Goal: Information Seeking & Learning: Learn about a topic

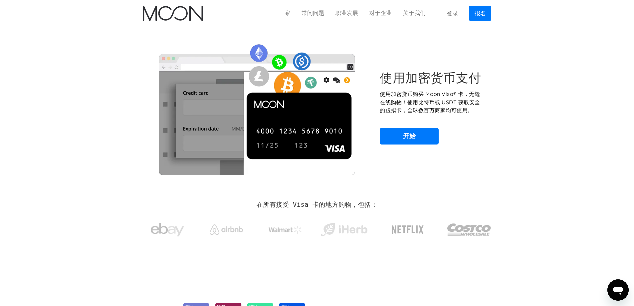
drag, startPoint x: 528, startPoint y: 107, endPoint x: 519, endPoint y: 102, distance: 9.7
click at [528, 107] on section "使用加密货币支付 使用加密货币购买 Moon Visa® 卡，无缝在线购物！使用比特币或 USDT 获取安全的虚拟卡，全球数百万商家均可使用。 开始" at bounding box center [317, 107] width 634 height 161
click at [302, 13] on font "常问问题" at bounding box center [313, 13] width 23 height 7
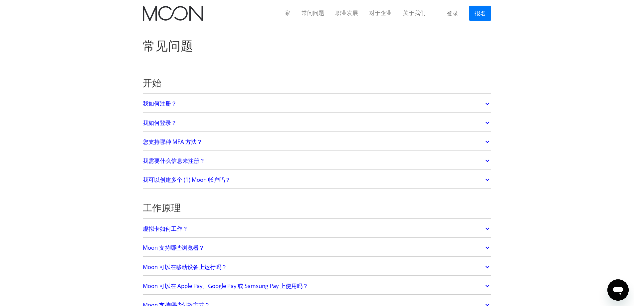
click at [222, 164] on link "我需要什么信息来注册？" at bounding box center [317, 161] width 349 height 14
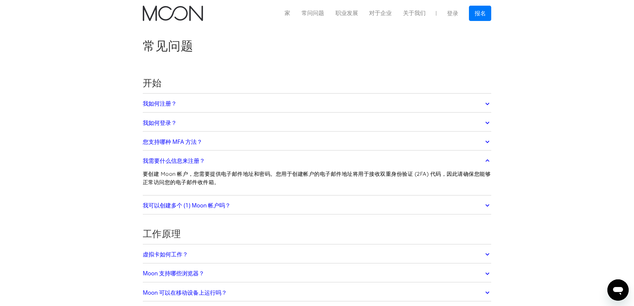
click at [213, 210] on link "我可以创建多个 (1) Moon 帐户吗？" at bounding box center [317, 205] width 349 height 14
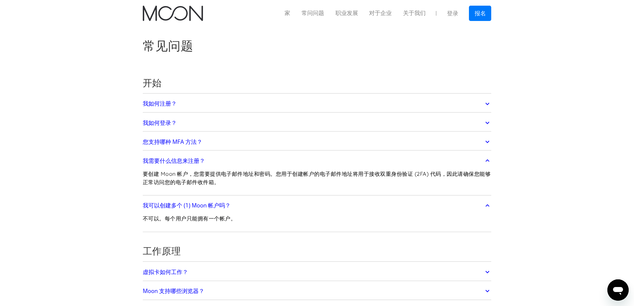
click at [213, 210] on link "我可以创建多个 (1) Moon 帐户吗？" at bounding box center [317, 205] width 349 height 14
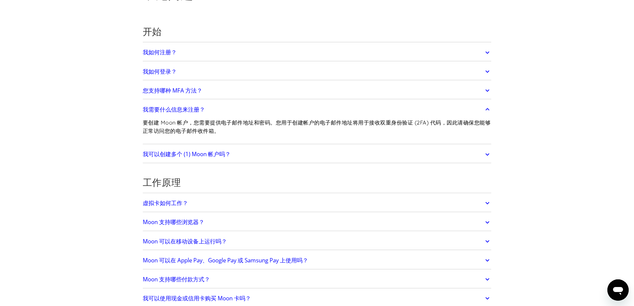
scroll to position [100, 0]
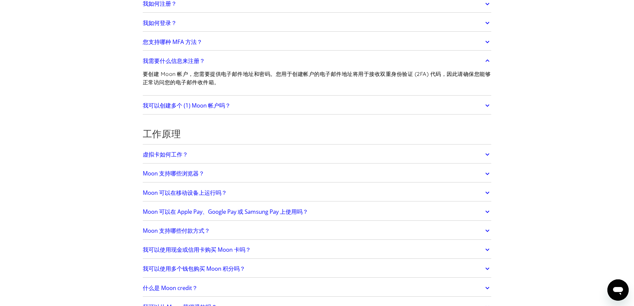
click at [221, 209] on font "Moon 可以在 Apple Pay、Google Pay 或 Samsung Pay 上使用吗？" at bounding box center [225, 212] width 165 height 8
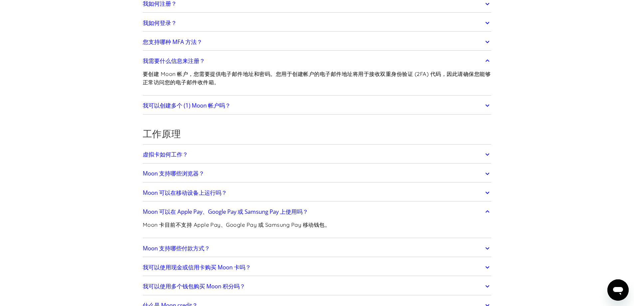
click at [204, 211] on font "Moon 可以在 Apple Pay、Google Pay 或 Samsung Pay 上使用吗？" at bounding box center [225, 212] width 165 height 8
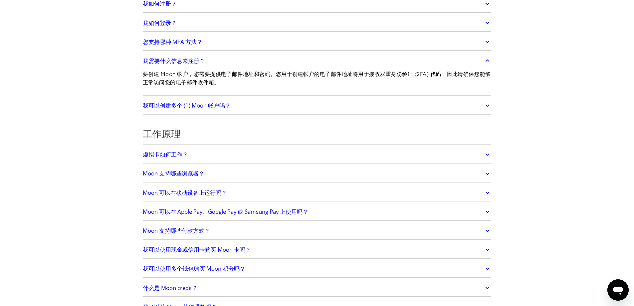
click at [152, 230] on font "Moon 支持哪些付款方式？" at bounding box center [176, 231] width 67 height 8
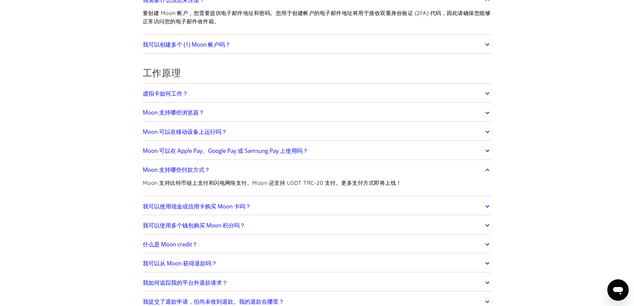
scroll to position [166, 0]
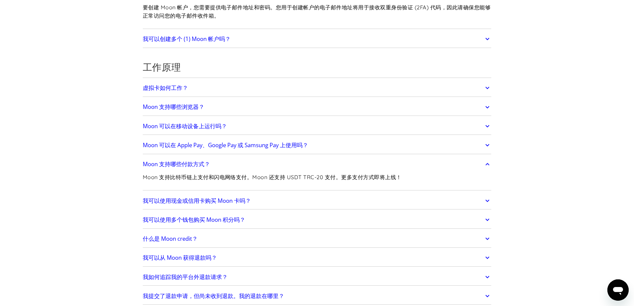
click at [225, 169] on link "Moon 支持哪些付款方式？" at bounding box center [317, 164] width 349 height 14
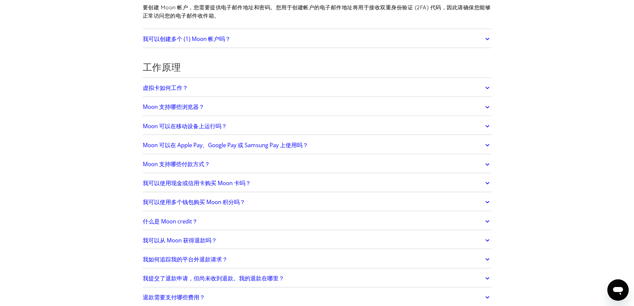
click at [221, 183] on font "我可以使用现金或信用卡购买 Moon 卡吗？" at bounding box center [197, 183] width 108 height 8
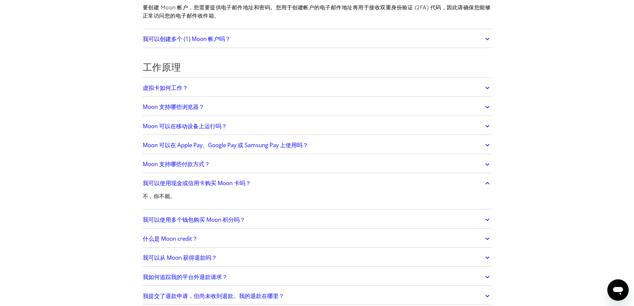
click at [221, 183] on font "我可以使用现金或信用卡购买 Moon 卡吗？" at bounding box center [197, 183] width 108 height 8
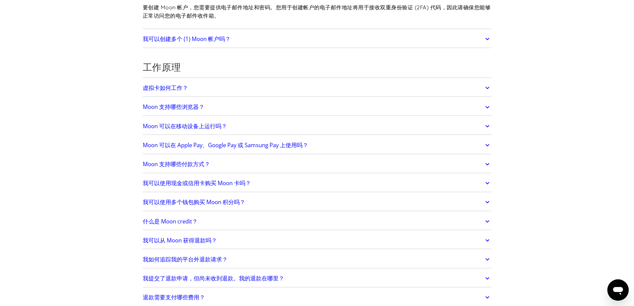
click at [213, 200] on font "我可以使用多个钱包购买 Moon 积分吗？" at bounding box center [194, 202] width 103 height 8
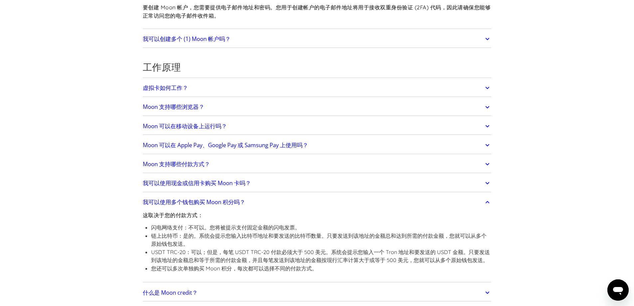
scroll to position [200, 0]
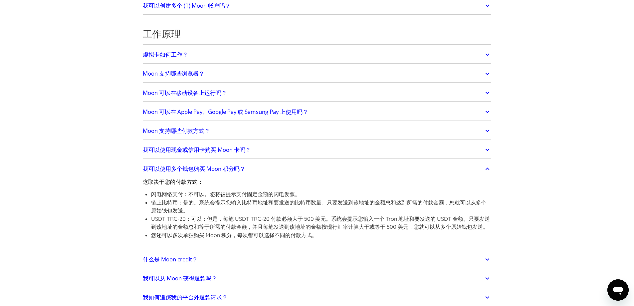
click at [252, 168] on link "我可以使用多个钱包购买 Moon 积分吗？" at bounding box center [317, 169] width 349 height 14
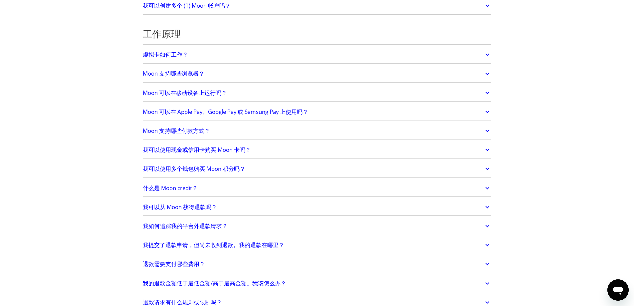
click at [252, 168] on link "我可以使用多个钱包购买 Moon 积分吗？" at bounding box center [317, 169] width 349 height 14
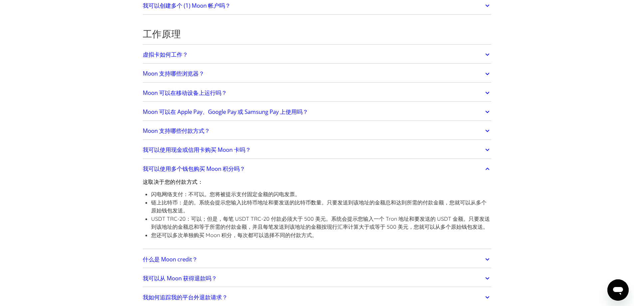
click at [251, 168] on link "我可以使用多个钱包购买 Moon 积分吗？" at bounding box center [317, 169] width 349 height 14
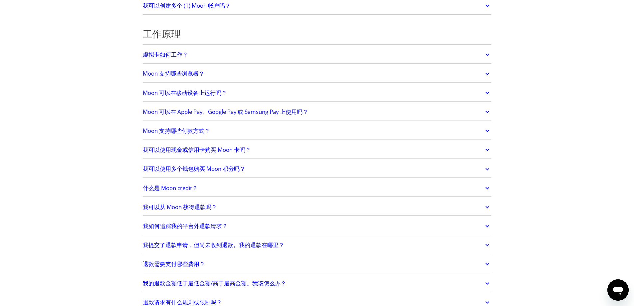
click at [223, 191] on link "什么是 Moon credit？" at bounding box center [317, 188] width 349 height 14
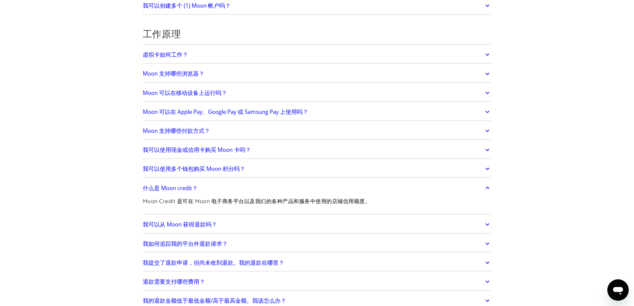
click at [224, 190] on link "什么是 Moon credit？" at bounding box center [317, 188] width 349 height 14
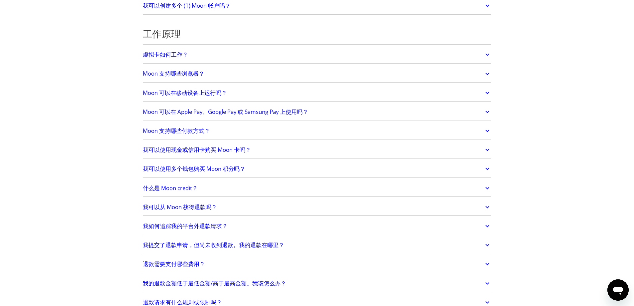
click at [225, 200] on link "我可以从 Moon 获得退款吗？" at bounding box center [317, 207] width 349 height 14
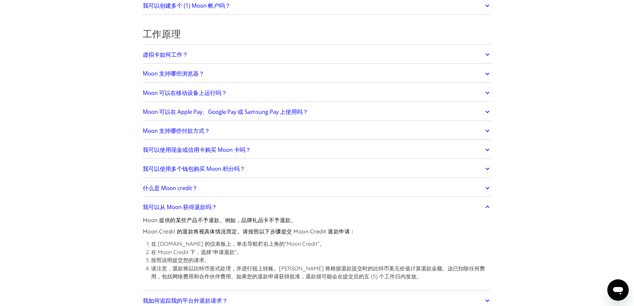
click at [225, 200] on link "我可以从 Moon 获得退款吗？" at bounding box center [317, 207] width 349 height 14
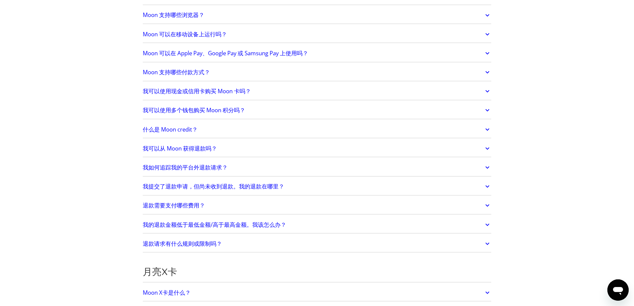
scroll to position [266, 0]
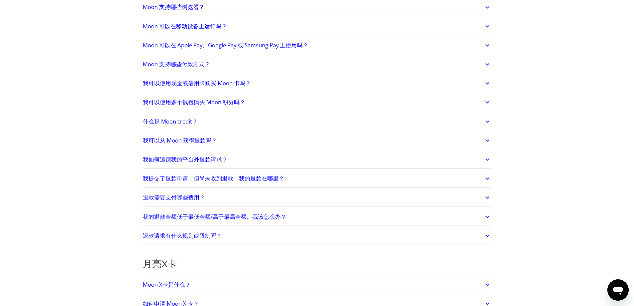
click at [248, 141] on link "我可以从 Moon 获得退款吗？" at bounding box center [317, 140] width 349 height 14
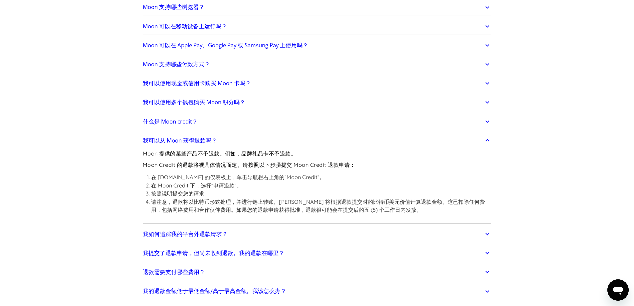
click at [248, 141] on link "我可以从 Moon 获得退款吗？" at bounding box center [317, 140] width 349 height 14
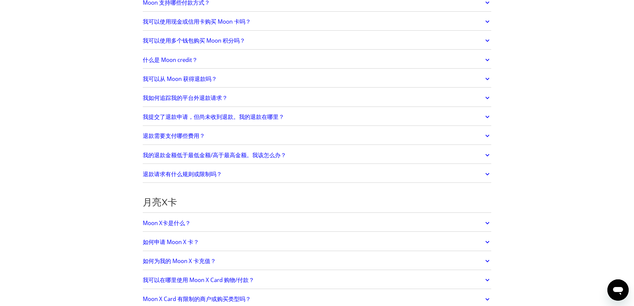
scroll to position [333, 0]
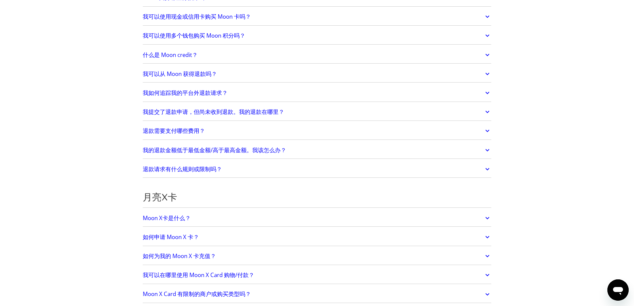
click at [221, 214] on link "Moon X卡是什么？" at bounding box center [317, 218] width 349 height 14
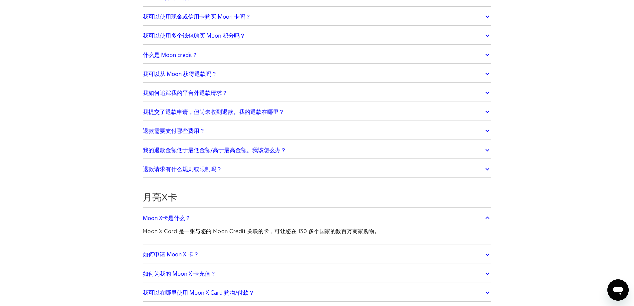
click at [221, 216] on link "Moon X卡是什么？" at bounding box center [317, 218] width 349 height 14
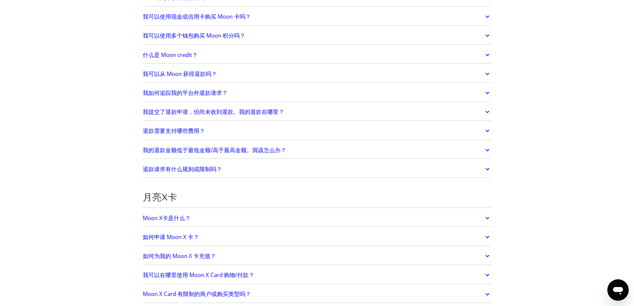
click at [216, 235] on link "如何申请 Moon X 卡？" at bounding box center [317, 237] width 349 height 14
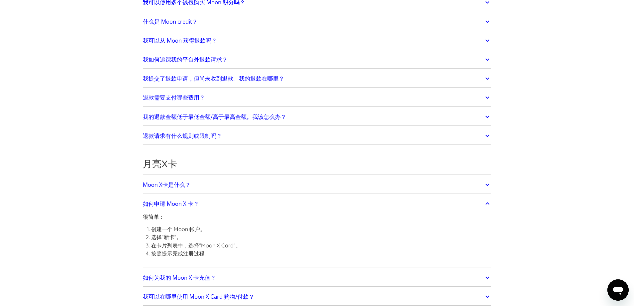
click at [220, 209] on link "如何申请 Moon X 卡？" at bounding box center [317, 204] width 349 height 14
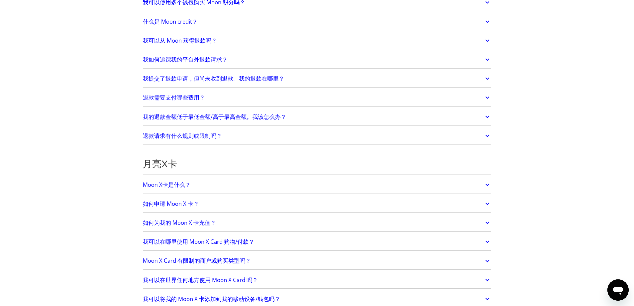
scroll to position [399, 0]
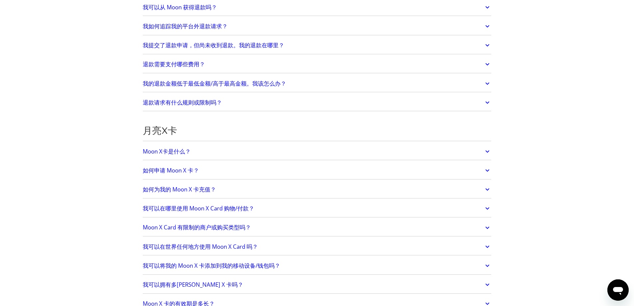
click at [234, 189] on link "如何为我的 Moon X 卡充值？" at bounding box center [317, 189] width 349 height 14
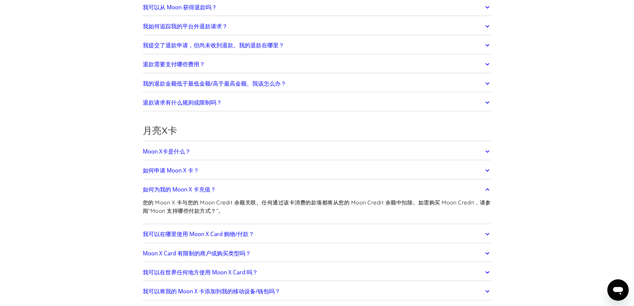
click at [234, 189] on link "如何为我的 Moon X 卡充值？" at bounding box center [317, 189] width 349 height 14
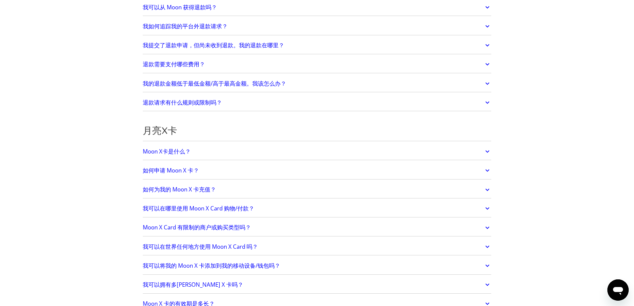
click at [228, 209] on font "我可以在哪里使用 Moon X Card 购物/付款？" at bounding box center [198, 208] width 111 height 8
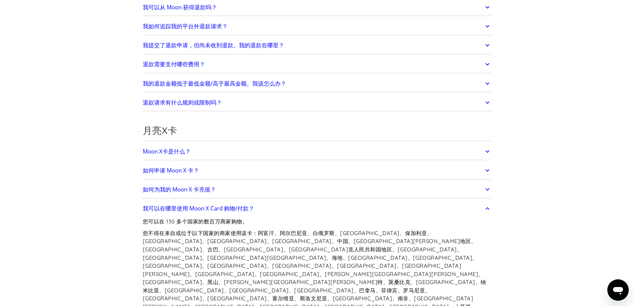
scroll to position [433, 0]
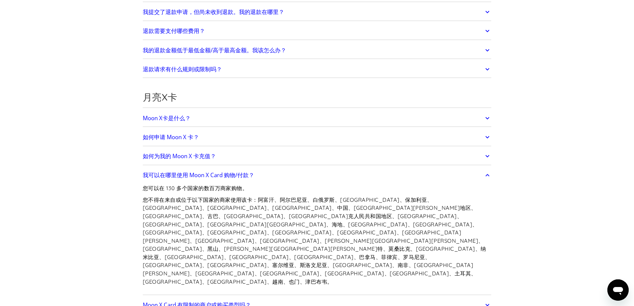
click at [180, 301] on font "Moon X Card 有限制的商户或购买类型吗？" at bounding box center [197, 305] width 108 height 8
click at [426, 185] on p "您可以在 130 多个国家的数百万商家购物。" at bounding box center [317, 188] width 349 height 8
click at [402, 177] on link "我可以在哪里使用 Moon X Card 购物/付款？" at bounding box center [317, 175] width 349 height 14
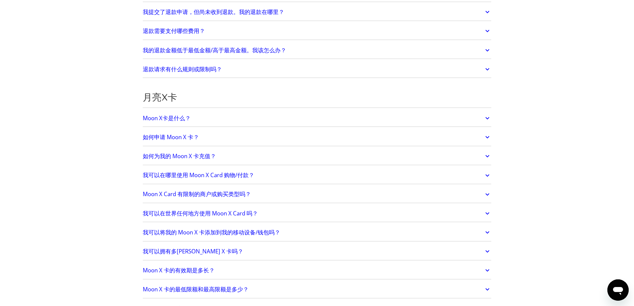
scroll to position [466, 0]
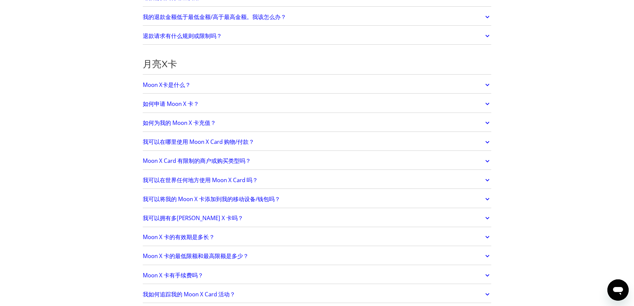
click at [382, 164] on link "Moon X Card 有限制的商户或购买类型吗？" at bounding box center [317, 161] width 349 height 14
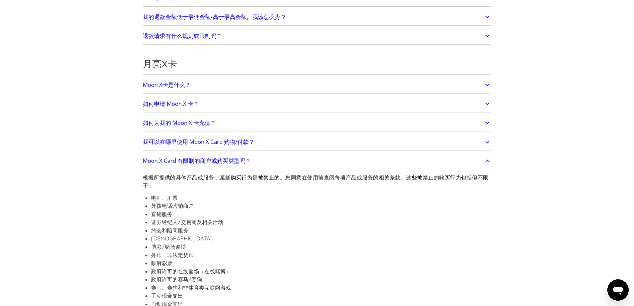
click at [382, 164] on link "Moon X Card 有限制的商户或购买类型吗？" at bounding box center [317, 161] width 349 height 14
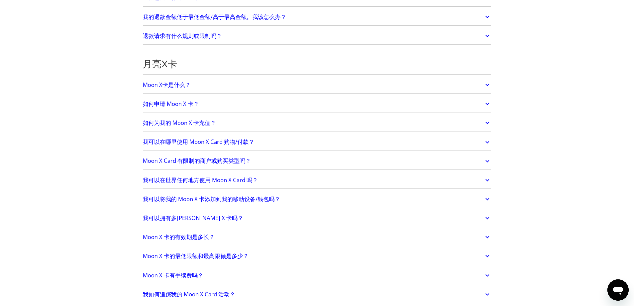
click at [385, 145] on link "我可以在哪里使用 Moon X Card 购物/付款？" at bounding box center [317, 142] width 349 height 14
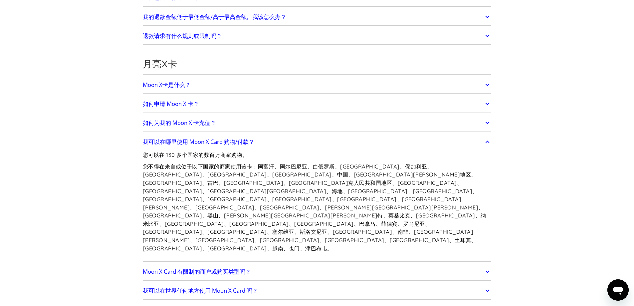
click at [385, 145] on link "我可以在哪里使用 Moon X Card 购物/付款？" at bounding box center [317, 142] width 349 height 14
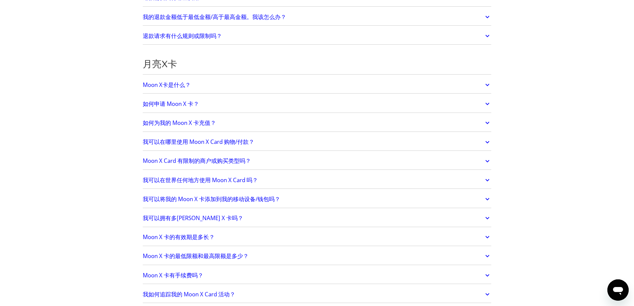
click at [346, 172] on div "我可以在世界任何地方使用 Moon X Card 吗？ Moon X Cards 可在 130 多个国家使用，但在某些受限制地区不可用。" at bounding box center [317, 179] width 349 height 17
click at [350, 163] on link "Moon X Card 有限制的商户或购买类型吗？" at bounding box center [317, 161] width 349 height 14
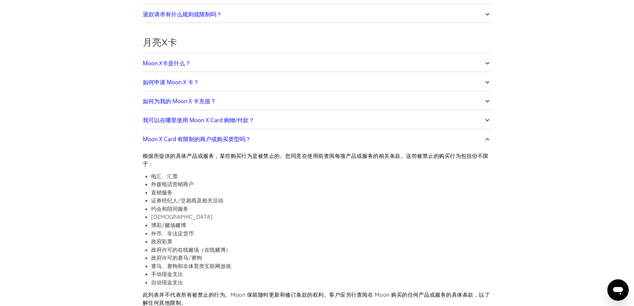
scroll to position [499, 0]
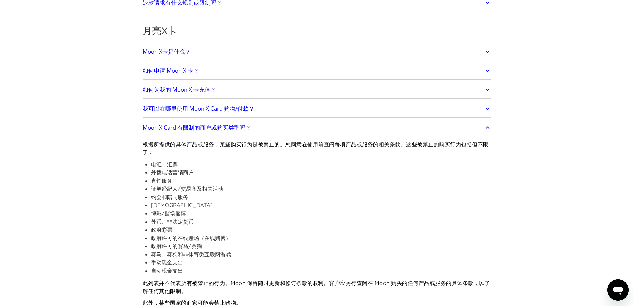
click at [326, 126] on link "Moon X Card 有限制的商户或购买类型吗？" at bounding box center [317, 128] width 349 height 14
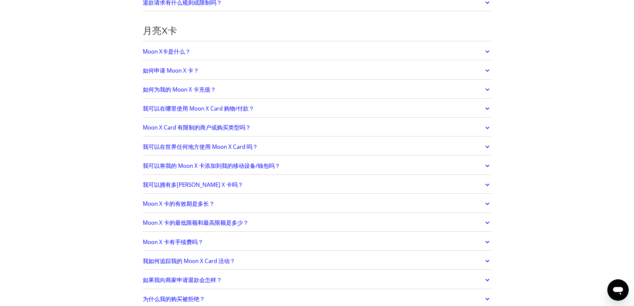
click at [289, 150] on link "我可以在世界任何地方使用 Moon X Card 吗？" at bounding box center [317, 147] width 349 height 14
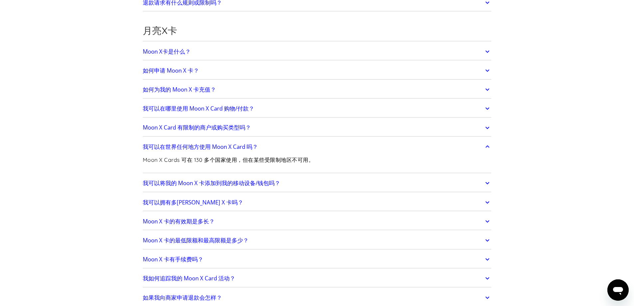
click at [289, 150] on link "我可以在世界任何地方使用 Moon X Card 吗？" at bounding box center [317, 147] width 349 height 14
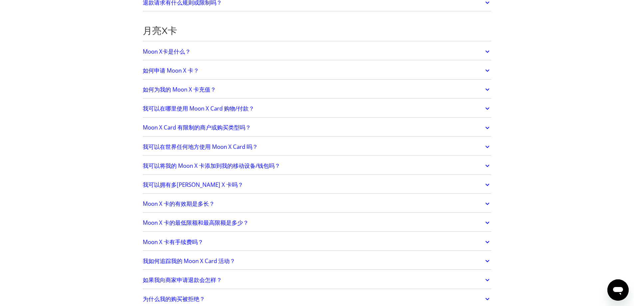
click at [284, 172] on link "我可以将我的 Moon X 卡添加到我的移动设备/钱包吗？" at bounding box center [317, 166] width 349 height 14
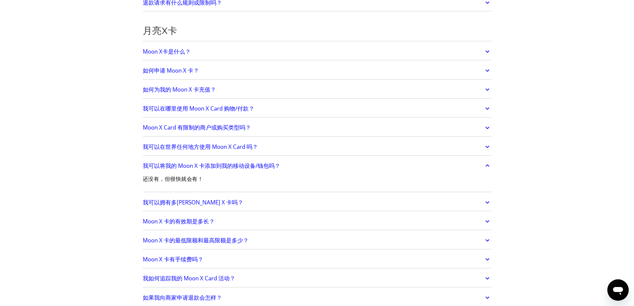
click at [284, 172] on link "我可以将我的 Moon X 卡添加到我的移动设备/钱包吗？" at bounding box center [317, 166] width 349 height 14
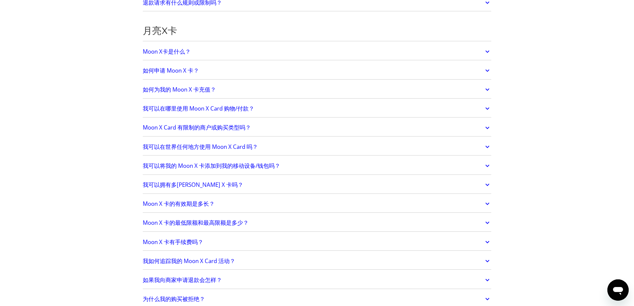
click at [280, 185] on link "我可以拥有多张 Moon X 卡吗？" at bounding box center [317, 185] width 349 height 14
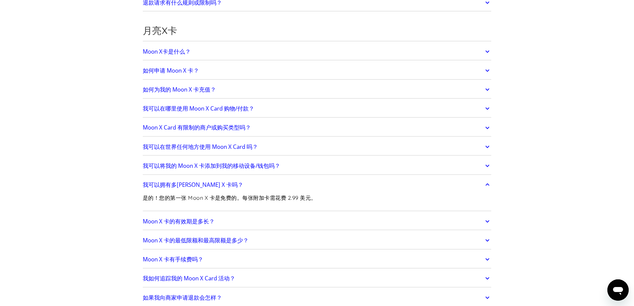
click at [280, 185] on link "我可以拥有多张 Moon X 卡吗？" at bounding box center [317, 185] width 349 height 14
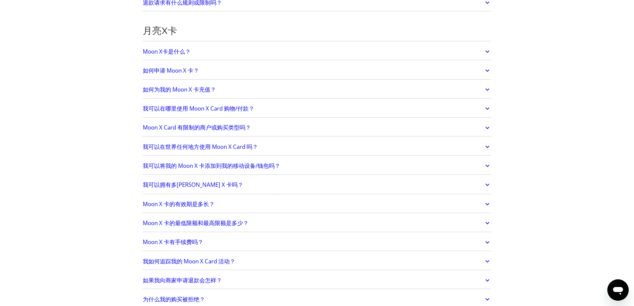
click at [299, 165] on link "我可以将我的 Moon X 卡添加到我的移动设备/钱包吗？" at bounding box center [317, 166] width 349 height 14
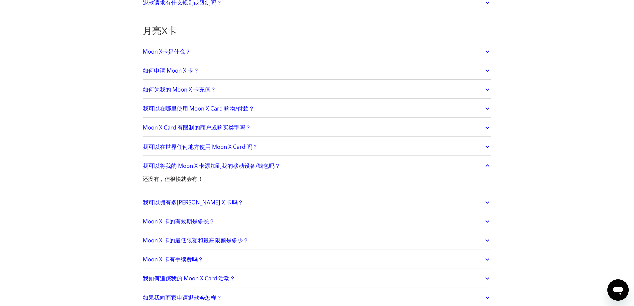
click at [299, 165] on link "我可以将我的 Moon X 卡添加到我的移动设备/钱包吗？" at bounding box center [317, 166] width 349 height 14
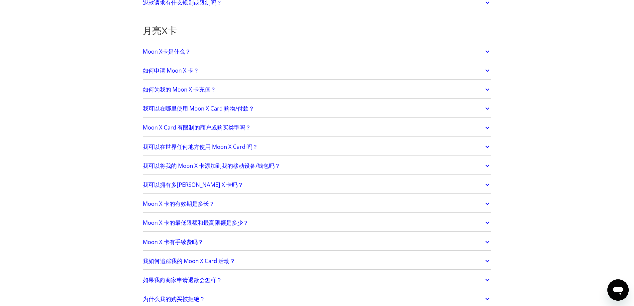
click at [274, 183] on link "我可以拥有多张 Moon X 卡吗？" at bounding box center [317, 185] width 349 height 14
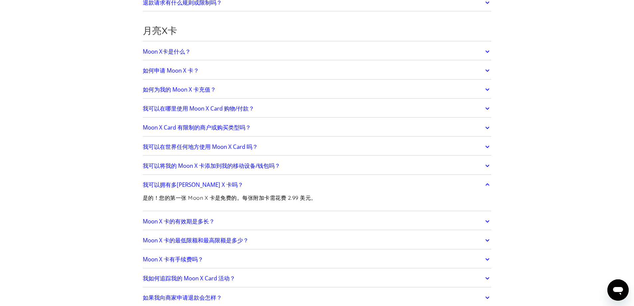
click at [274, 187] on link "我可以拥有多张 Moon X 卡吗？" at bounding box center [317, 185] width 349 height 14
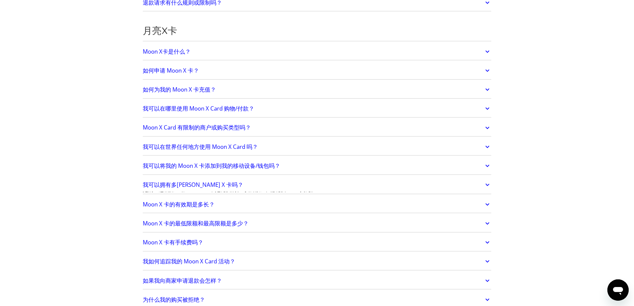
click at [259, 206] on link "Moon X 卡的有效期是多长？" at bounding box center [317, 204] width 349 height 14
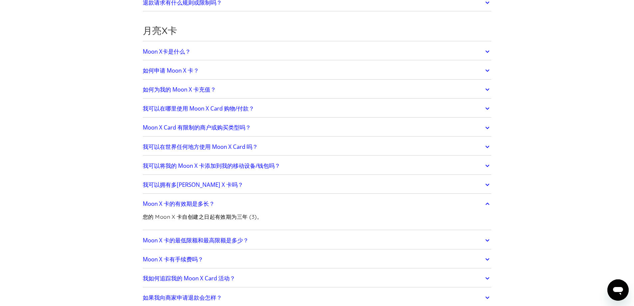
click at [259, 206] on link "Moon X 卡的有效期是多长？" at bounding box center [317, 204] width 349 height 14
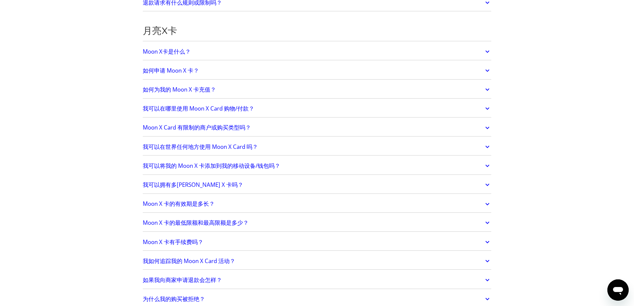
click at [254, 225] on link "Moon X 卡的最低限额和最高限额是多少？" at bounding box center [317, 223] width 349 height 14
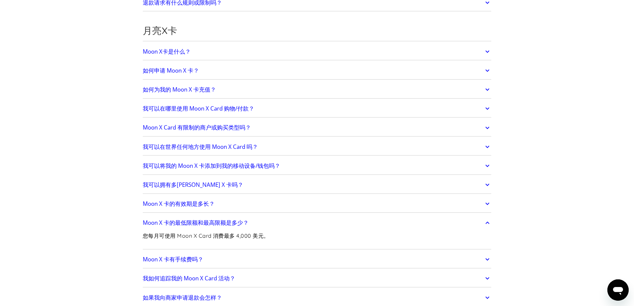
click at [255, 224] on link "Moon X 卡的最低限额和最高限额是多少？" at bounding box center [317, 223] width 349 height 14
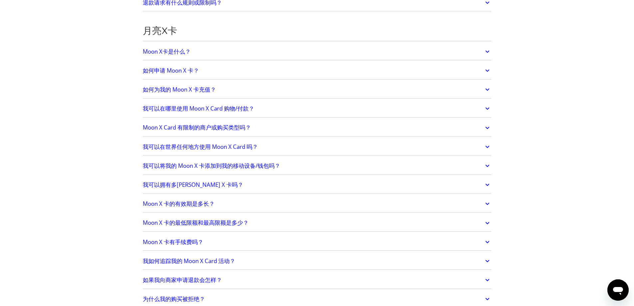
scroll to position [533, 0]
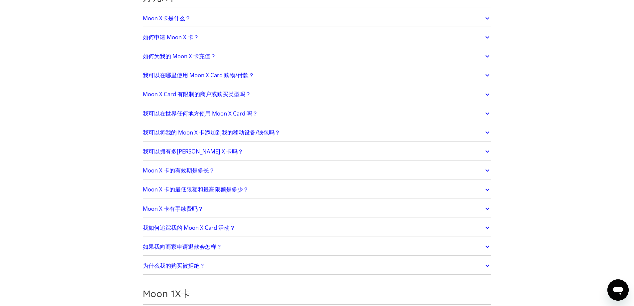
click at [255, 225] on link "我如何追踪我的 Moon X Card 活动？" at bounding box center [317, 228] width 349 height 14
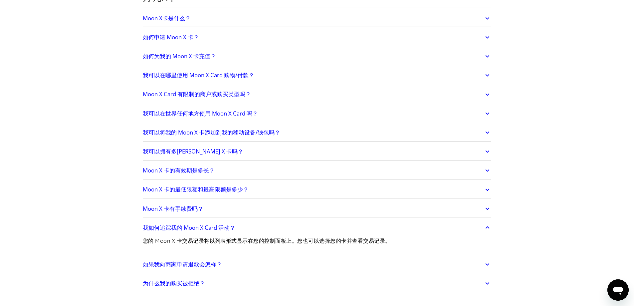
click at [255, 225] on link "我如何追踪我的 Moon X Card 活动？" at bounding box center [317, 228] width 349 height 14
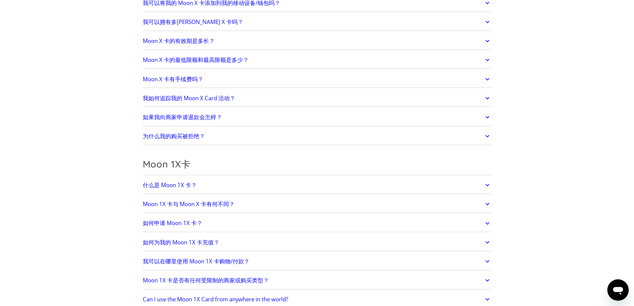
scroll to position [666, 0]
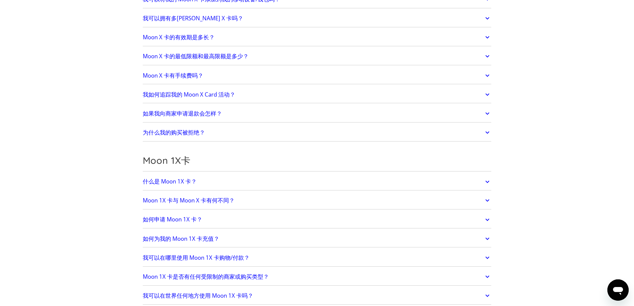
click at [261, 203] on link "Moon 1X 卡与 Moon X 卡有何不同？" at bounding box center [317, 200] width 349 height 14
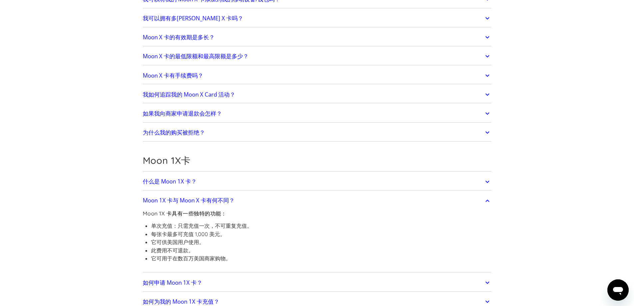
click at [261, 203] on link "Moon 1X 卡与 Moon X 卡有何不同？" at bounding box center [317, 200] width 349 height 14
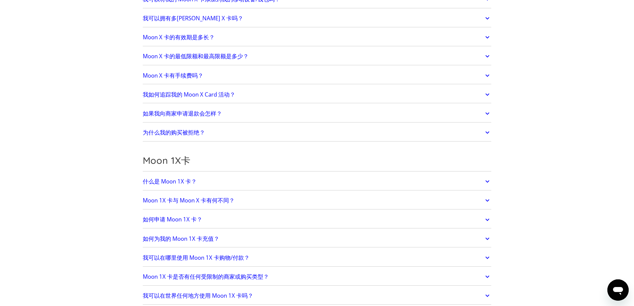
scroll to position [699, 0]
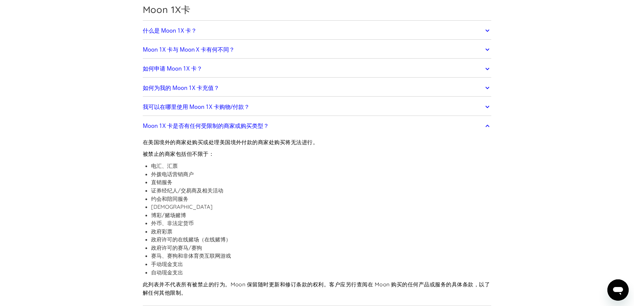
scroll to position [832, 0]
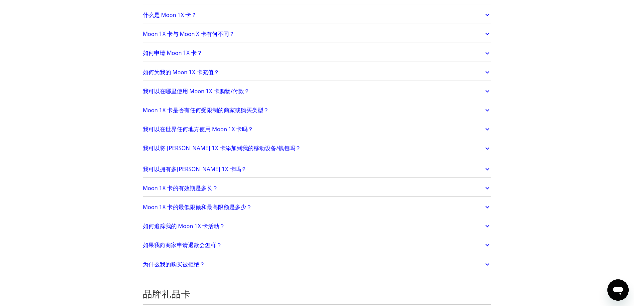
click at [269, 163] on link "我可以拥有多张 Moon 1X 卡吗？" at bounding box center [317, 169] width 349 height 14
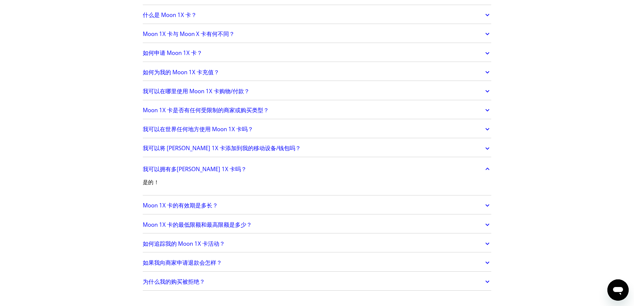
click at [269, 163] on link "我可以拥有多张 Moon 1X 卡吗？" at bounding box center [317, 169] width 349 height 14
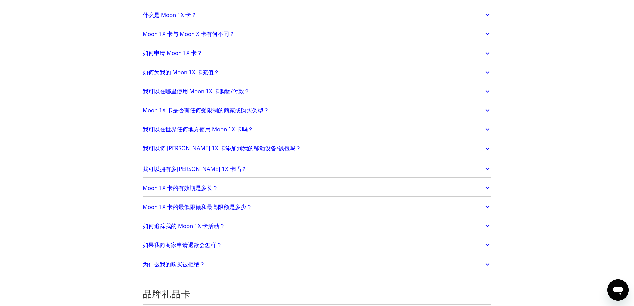
click at [262, 181] on link "Moon 1X 卡的有效期是多长？" at bounding box center [317, 188] width 349 height 14
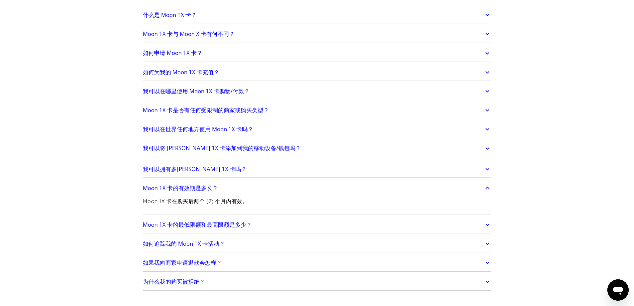
click at [262, 181] on link "Moon 1X 卡的有效期是多长？" at bounding box center [317, 188] width 349 height 14
click at [260, 189] on link "Moon 1X 卡的有效期是多长？" at bounding box center [317, 188] width 349 height 14
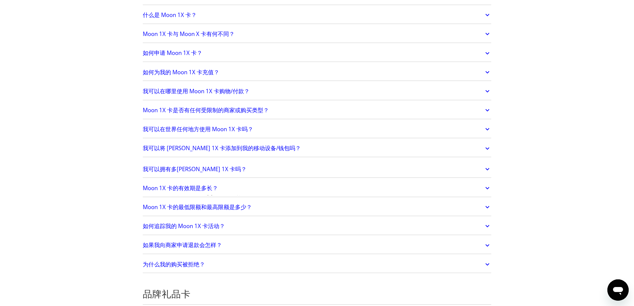
click at [260, 189] on link "Moon 1X 卡的有效期是多长？" at bounding box center [317, 188] width 349 height 14
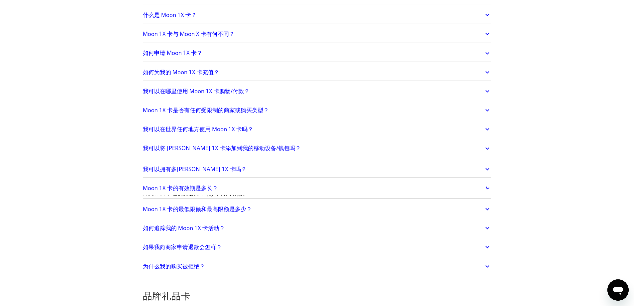
click at [260, 189] on link "Moon 1X 卡的有效期是多长？" at bounding box center [317, 188] width 349 height 14
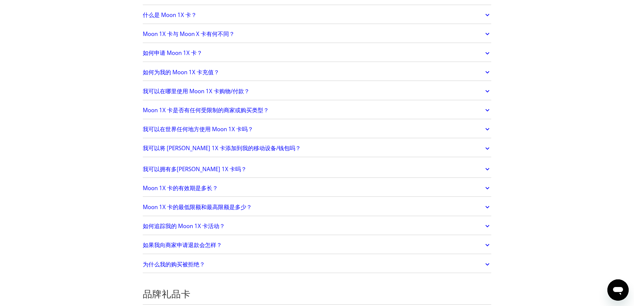
click at [243, 212] on link "Moon 1X 卡的最低限额和最高限额是多少？" at bounding box center [317, 207] width 349 height 14
click at [249, 209] on font "Moon 1X 卡的最低限额和最高限额是多少？" at bounding box center [197, 207] width 109 height 8
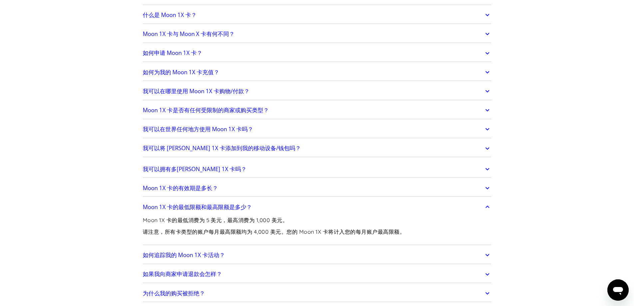
click at [250, 209] on font "Moon 1X 卡的最低限额和最高限额是多少？" at bounding box center [197, 207] width 109 height 8
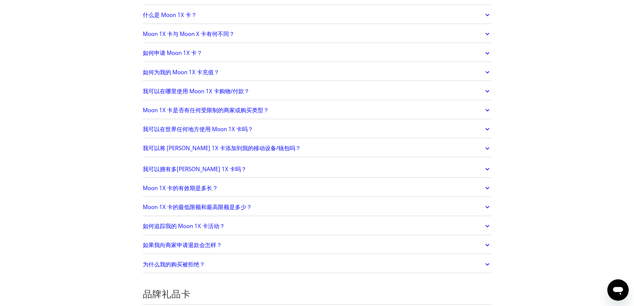
click at [254, 224] on link "如何追踪我的 Moon 1X 卡活动？" at bounding box center [317, 226] width 349 height 14
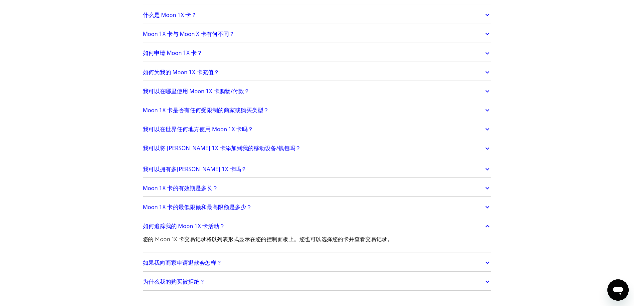
click at [253, 224] on link "如何追踪我的 Moon 1X 卡活动？" at bounding box center [317, 226] width 349 height 14
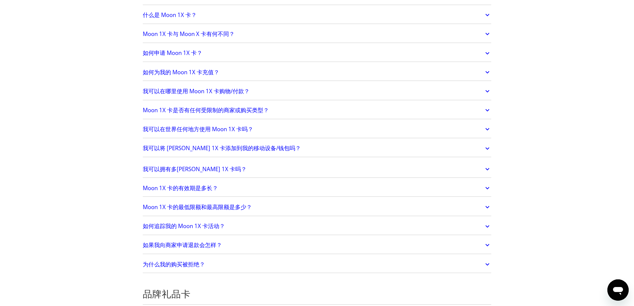
click at [234, 244] on link "如果我向商家申请退款会怎样？" at bounding box center [317, 245] width 349 height 14
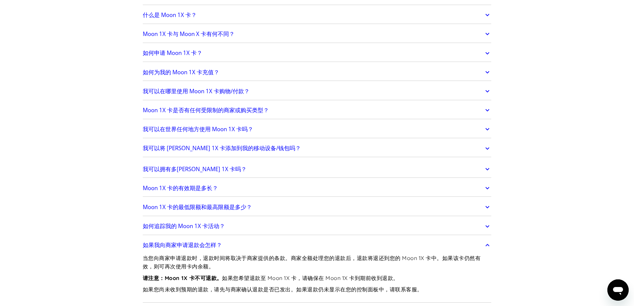
click at [234, 244] on link "如果我向商家申请退款会怎样？" at bounding box center [317, 245] width 349 height 14
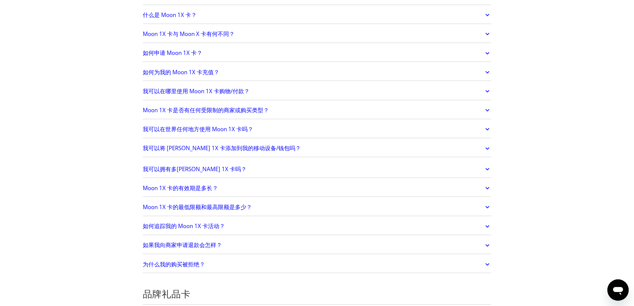
click at [249, 247] on link "如果我向商家申请退款会怎样？" at bounding box center [317, 245] width 349 height 14
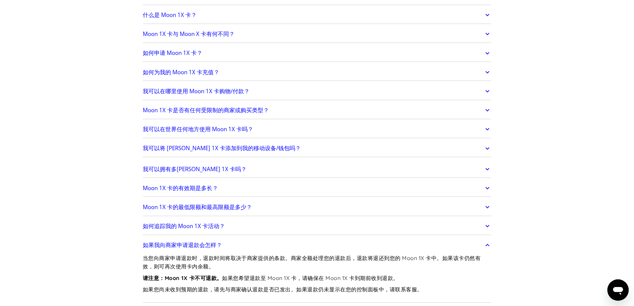
scroll to position [865, 0]
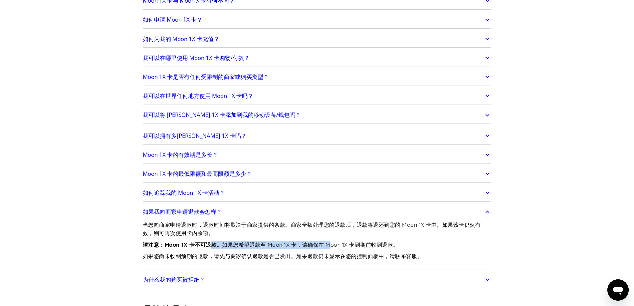
drag, startPoint x: 212, startPoint y: 246, endPoint x: 335, endPoint y: 244, distance: 122.8
click at [335, 244] on p "请注意：Moon 1X 卡不可退款。 如果您希望退款至 Moon 1X 卡，请确保在 Moon 1X 卡到期前收到退款。" at bounding box center [317, 245] width 349 height 8
drag, startPoint x: 342, startPoint y: 243, endPoint x: 376, endPoint y: 243, distance: 33.9
click at [376, 243] on font "如果您希望退款至 Moon 1X 卡，请确保在 Moon 1X 卡到期前收到退款。" at bounding box center [310, 244] width 176 height 7
click at [396, 244] on font "如果您希望退款至 Moon 1X 卡，请确保在 Moon 1X 卡到期前收到退款。" at bounding box center [310, 244] width 176 height 7
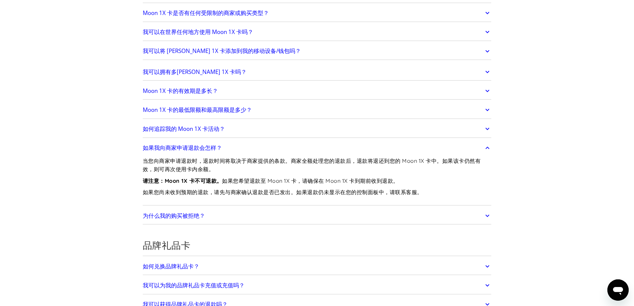
scroll to position [932, 0]
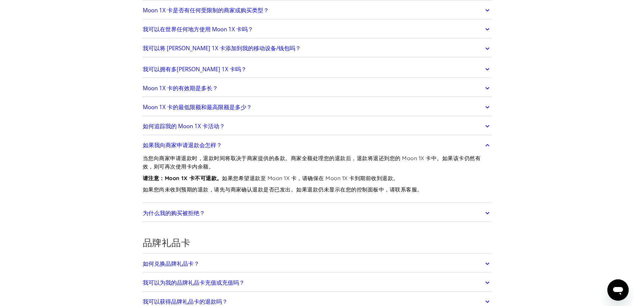
click at [231, 212] on link "为什么我的购买被拒绝？" at bounding box center [317, 213] width 349 height 14
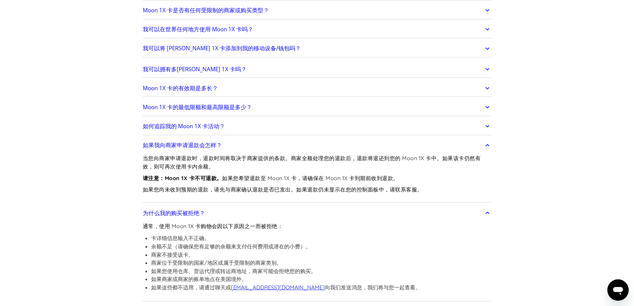
scroll to position [998, 0]
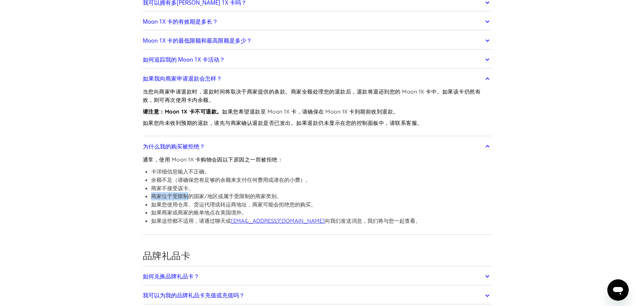
drag, startPoint x: 151, startPoint y: 198, endPoint x: 234, endPoint y: 197, distance: 82.9
click at [229, 197] on font "商家位于受限制的国家/地区或属于受限制的商家类别。" at bounding box center [216, 196] width 131 height 7
click at [280, 196] on font "商家位于受限制的国家/地区或属于受限制的商家类别。" at bounding box center [216, 196] width 131 height 7
click at [295, 195] on li "商家位于受限制的国家/地区或属于受限制的商家类别。" at bounding box center [286, 196] width 270 height 8
drag, startPoint x: 293, startPoint y: 195, endPoint x: 146, endPoint y: 209, distance: 147.1
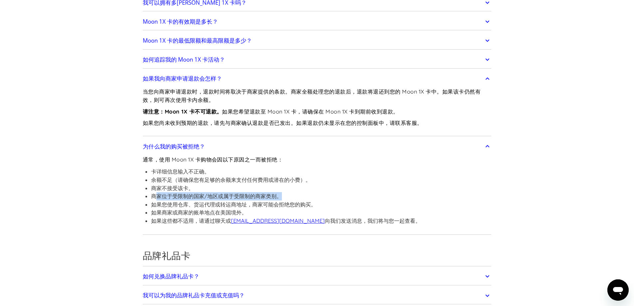
click at [157, 195] on li "商家位于受限制的国家/地区或属于受限制的商家类别。" at bounding box center [286, 196] width 270 height 8
click at [144, 215] on ul "卡详细信息输入不正确。 余额不足（请确保您有足够的余额来支付任何费用或潜在的小费）。 商家不接受该卡。 商家位于受限制的国家/地区或属于受限制的商家类别。 如…" at bounding box center [282, 195] width 278 height 57
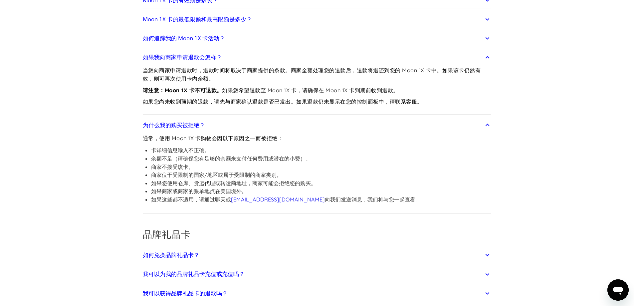
scroll to position [1032, 0]
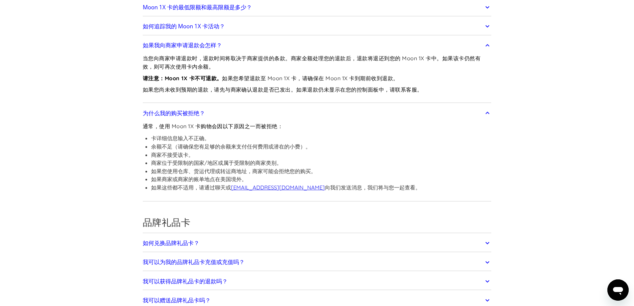
click at [256, 113] on link "为什么我的购买被拒绝？" at bounding box center [317, 113] width 349 height 14
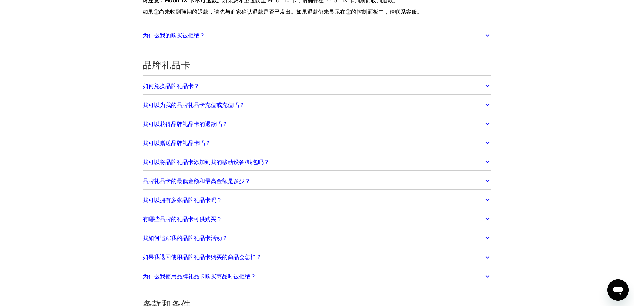
scroll to position [1065, 0]
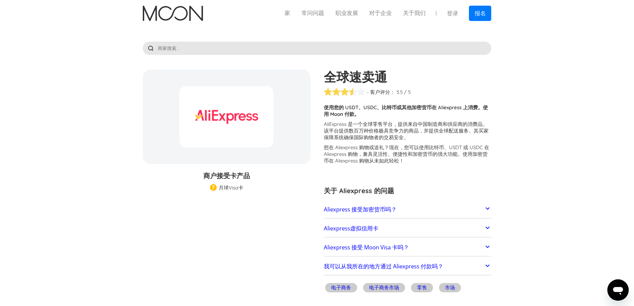
click at [412, 213] on link "Aliexpress 接受加密货币吗？" at bounding box center [408, 209] width 168 height 14
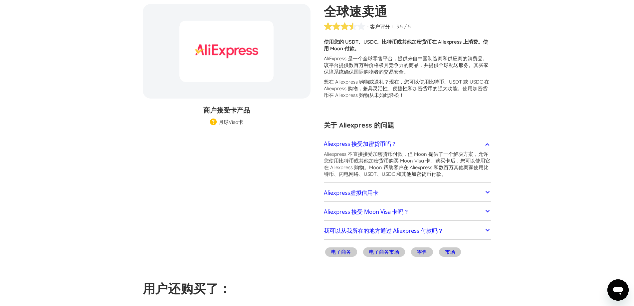
scroll to position [67, 0]
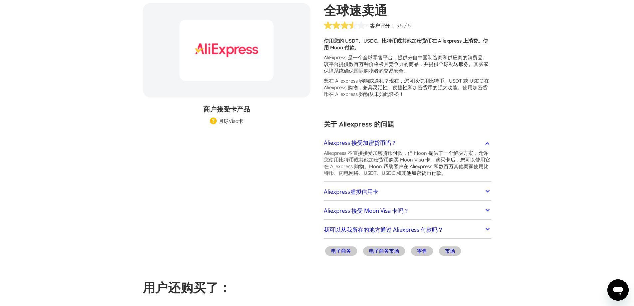
click at [444, 141] on link "Aliexpress 接受加密货币吗？" at bounding box center [408, 143] width 168 height 14
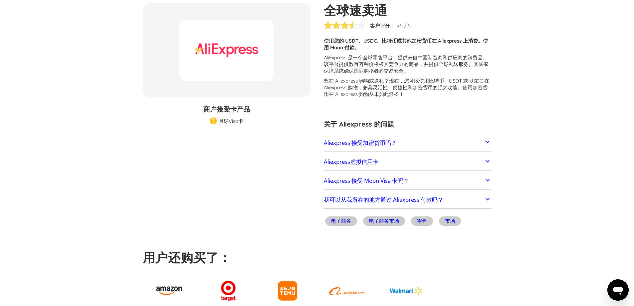
click at [419, 166] on link "Aliexpress虚拟信用卡" at bounding box center [408, 162] width 168 height 14
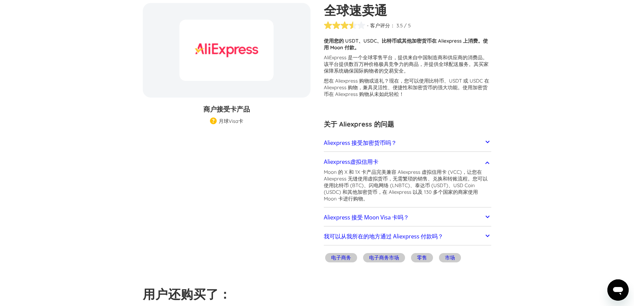
click at [415, 158] on link "Aliexpress虚拟信用卡" at bounding box center [408, 162] width 168 height 14
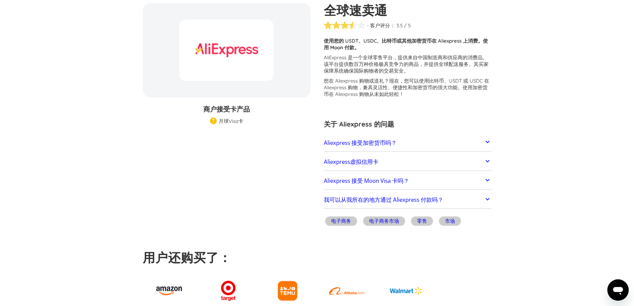
click at [400, 194] on link "我可以从我所在的地方通过 Aliexpress 付款吗？" at bounding box center [408, 200] width 168 height 14
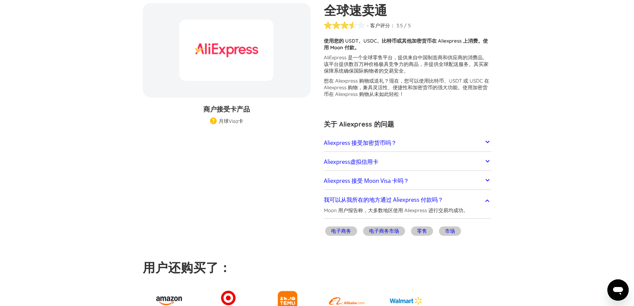
click at [406, 180] on font "Aliexpress 接受 Moon Visa 卡吗？" at bounding box center [366, 181] width 85 height 8
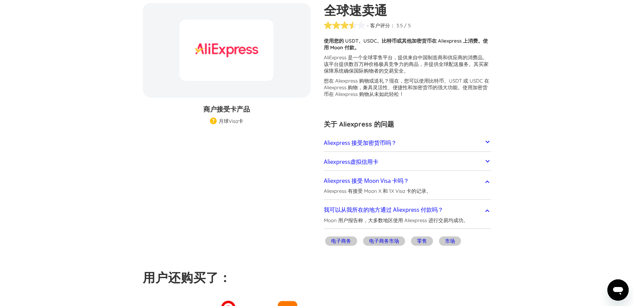
click at [408, 179] on font "Aliexpress 接受 Moon Visa 卡吗？" at bounding box center [366, 181] width 85 height 8
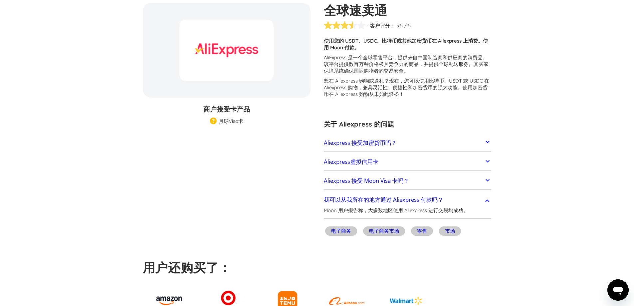
click at [403, 197] on font "我可以从我所在的地方通过 Aliexpress 付款吗？" at bounding box center [383, 200] width 119 height 8
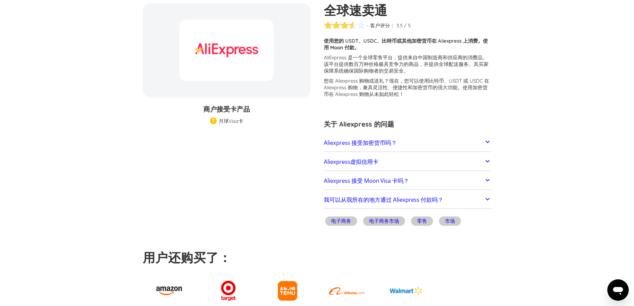
click at [403, 197] on font "我可以从我所在的地方通过 Aliexpress 付款吗？" at bounding box center [383, 200] width 119 height 8
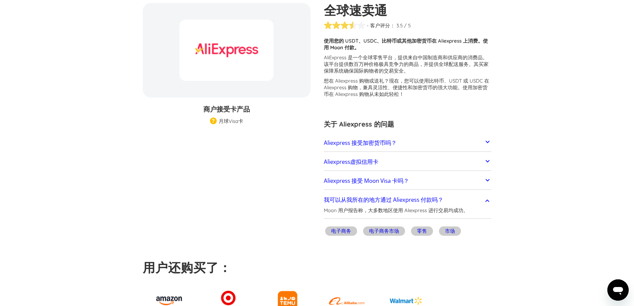
click at [368, 211] on font "Moon 用户报告称，大多数地区使用 Aliexpress 进行交易均成功。" at bounding box center [396, 210] width 144 height 6
click at [411, 206] on link "我可以从我所在的地方通过 Aliexpress 付款吗？" at bounding box center [408, 200] width 168 height 14
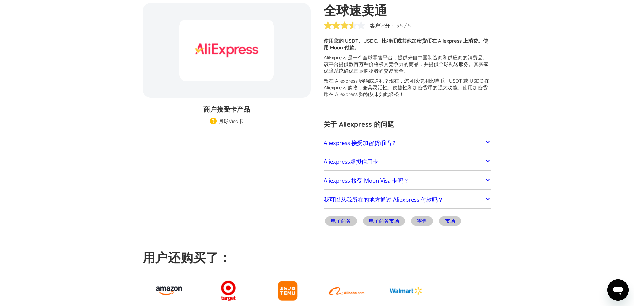
click at [410, 206] on link "我可以从我所在的地方通过 Aliexpress 付款吗？" at bounding box center [408, 200] width 168 height 14
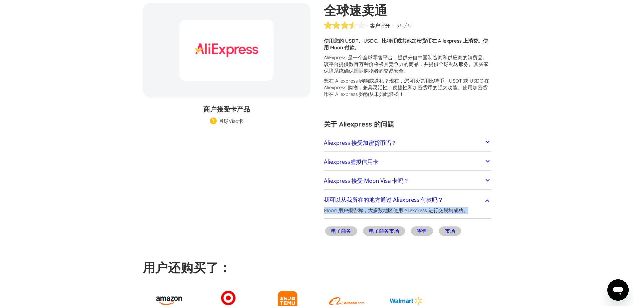
click at [410, 206] on link "我可以从我所在的地方通过 Aliexpress 付款吗？" at bounding box center [408, 200] width 168 height 14
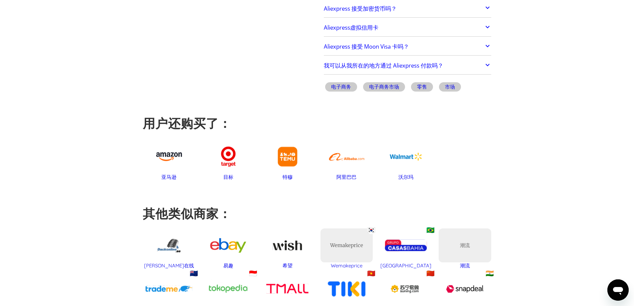
scroll to position [266, 0]
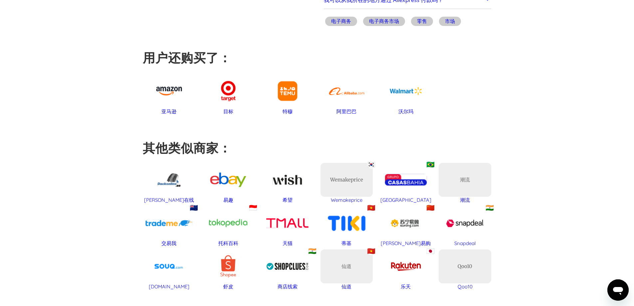
click at [357, 96] on div at bounding box center [347, 91] width 53 height 34
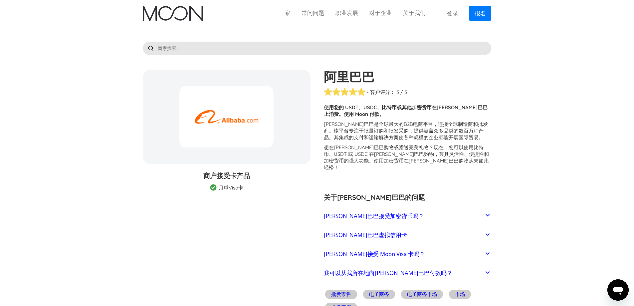
click at [382, 228] on link "阿里巴巴虚拟信用卡" at bounding box center [408, 235] width 168 height 14
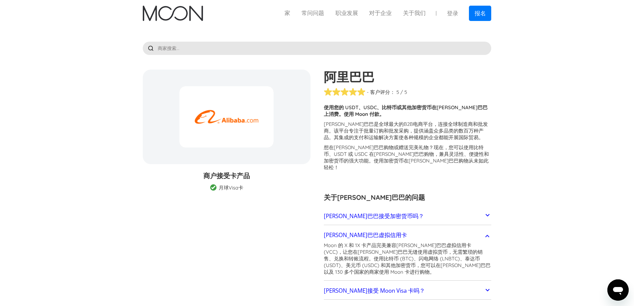
click at [383, 228] on link "阿里巴巴虚拟信用卡" at bounding box center [408, 235] width 168 height 14
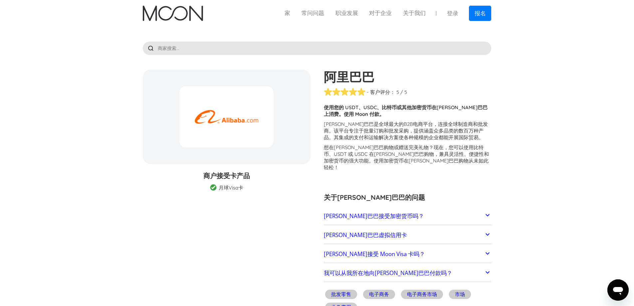
click at [387, 247] on link "阿里巴巴接受 Moon Visa 卡吗？" at bounding box center [408, 254] width 168 height 14
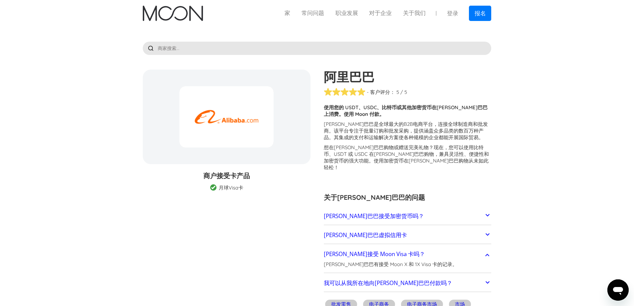
click at [388, 250] on font "阿里巴巴接受 Moon Visa 卡吗？" at bounding box center [374, 254] width 101 height 8
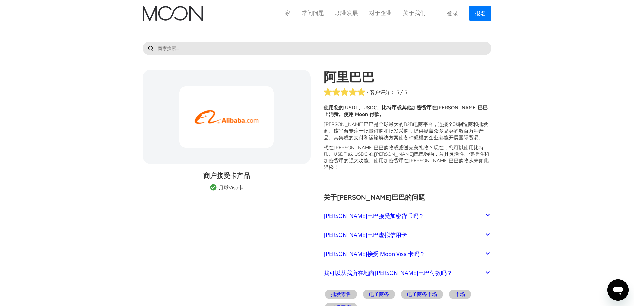
click at [415, 269] on font "我可以从我所在地向阿里巴巴付款吗？" at bounding box center [388, 273] width 128 height 8
